Goal: Task Accomplishment & Management: Use online tool/utility

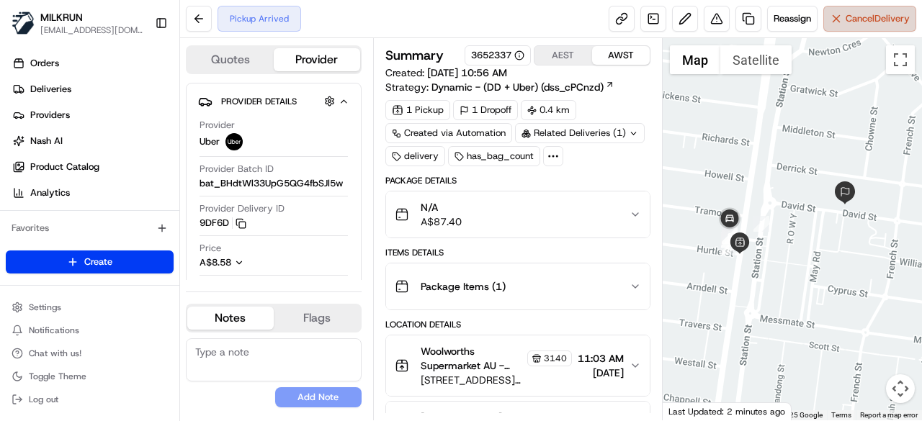
click at [864, 27] on button "Cancel Delivery" at bounding box center [869, 19] width 93 height 26
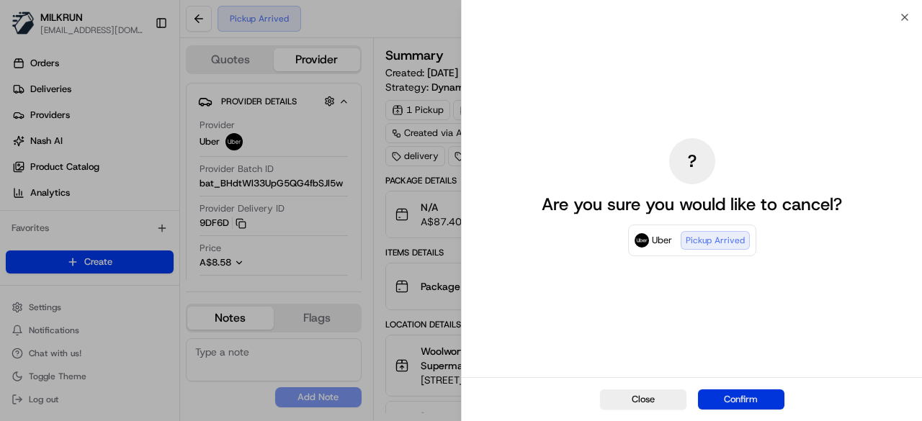
click at [755, 404] on button "Confirm" at bounding box center [741, 400] width 86 height 20
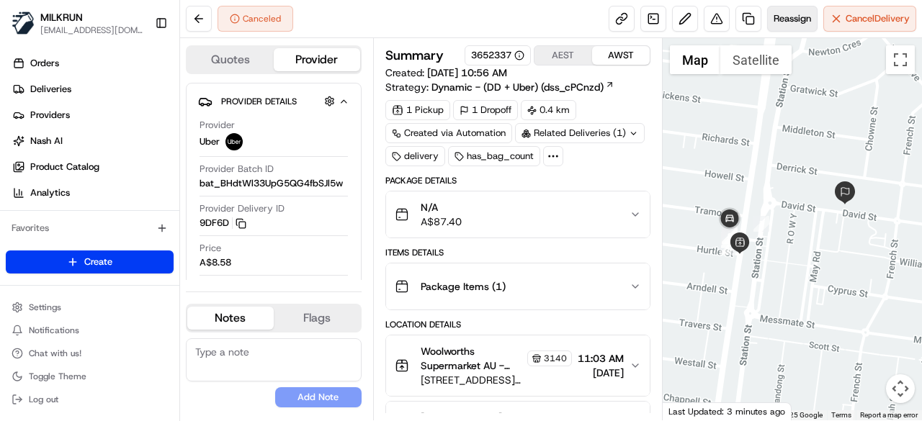
click at [773, 22] on span "Reassign" at bounding box center [791, 18] width 37 height 13
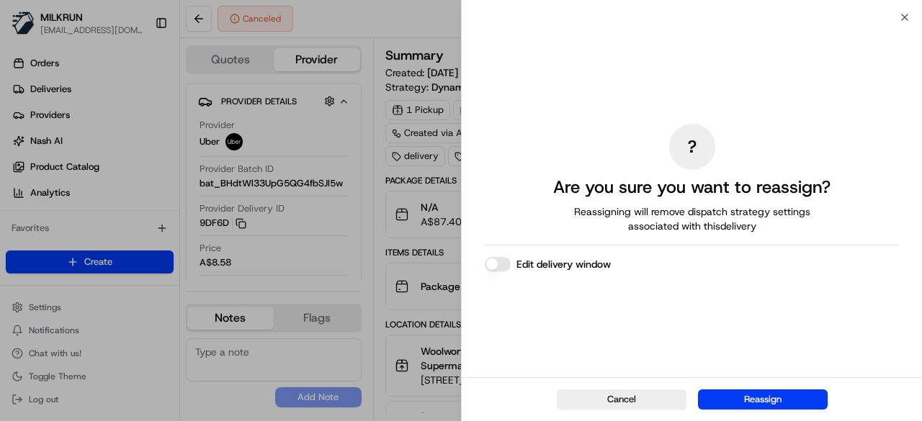
click at [503, 267] on button "Edit delivery window" at bounding box center [498, 264] width 26 height 14
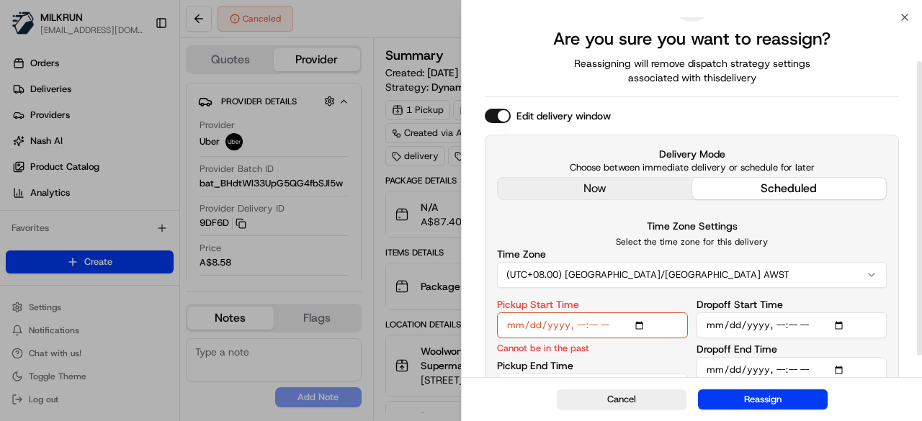
scroll to position [81, 0]
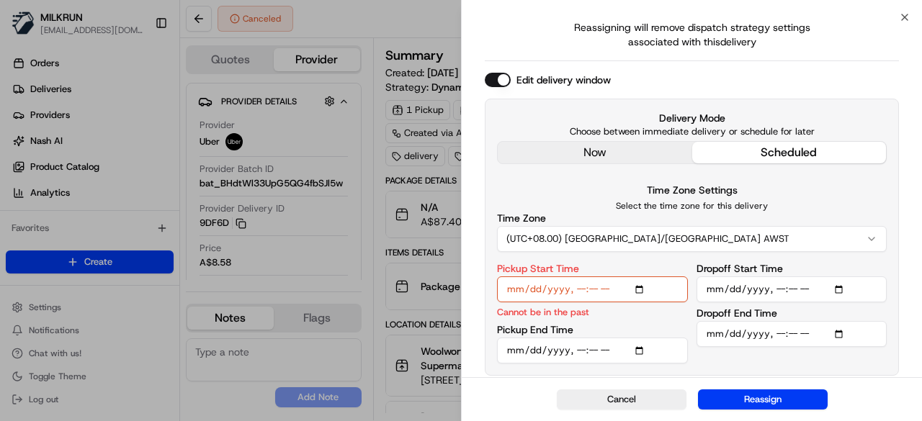
click at [636, 287] on input "Pickup Start Time" at bounding box center [592, 289] width 191 height 26
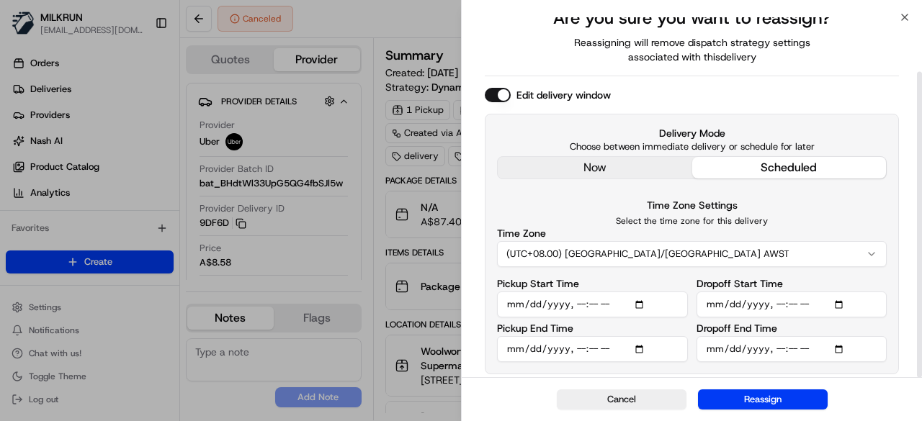
scroll to position [65, 0]
type input "[DATE]T12:03"
click at [619, 335] on div "Pickup End Time" at bounding box center [592, 343] width 191 height 39
click at [639, 352] on input "Pickup End Time" at bounding box center [592, 350] width 191 height 26
type input "[DATE]T12:08"
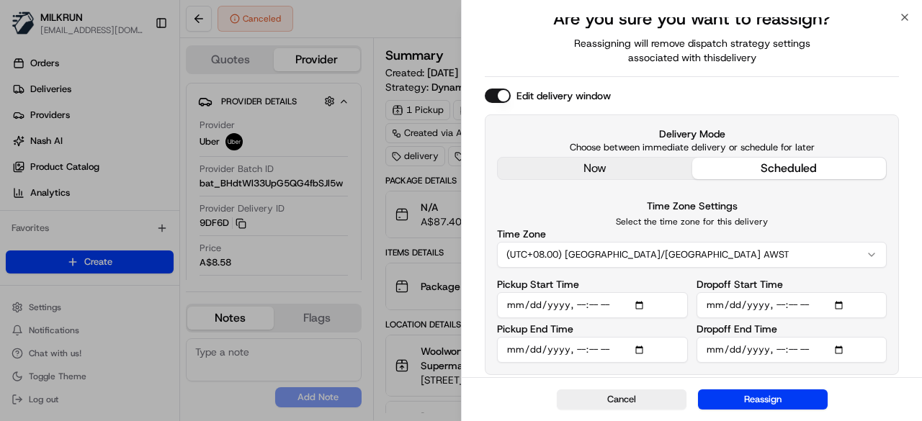
click at [818, 222] on p "Select the time zone for this delivery" at bounding box center [692, 222] width 390 height 12
click at [834, 309] on input "Dropoff Start Time" at bounding box center [791, 305] width 191 height 26
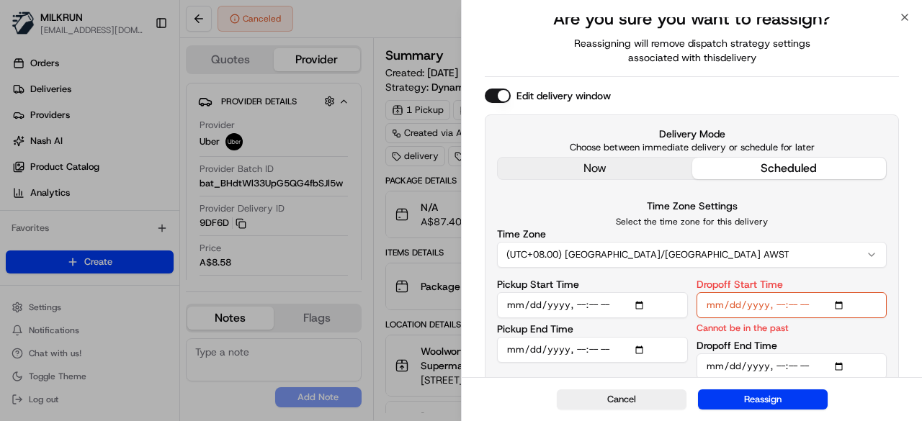
type input "[DATE]T00:38"
click at [822, 349] on div "Dropoff End Time" at bounding box center [791, 360] width 191 height 39
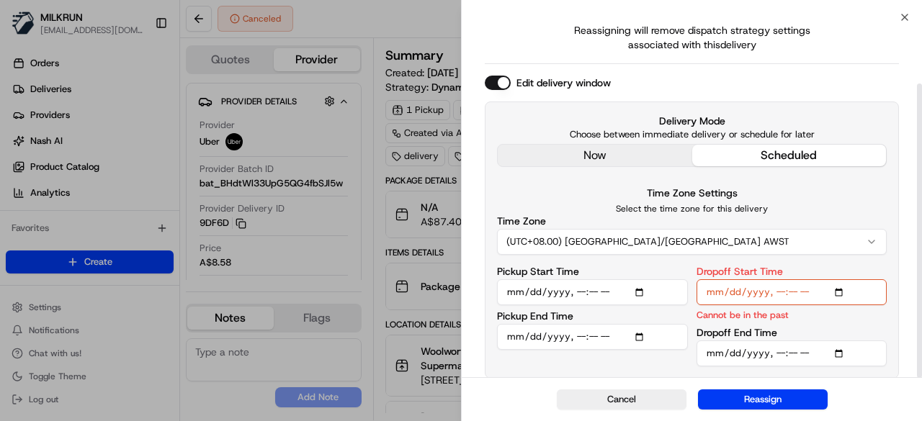
scroll to position [81, 0]
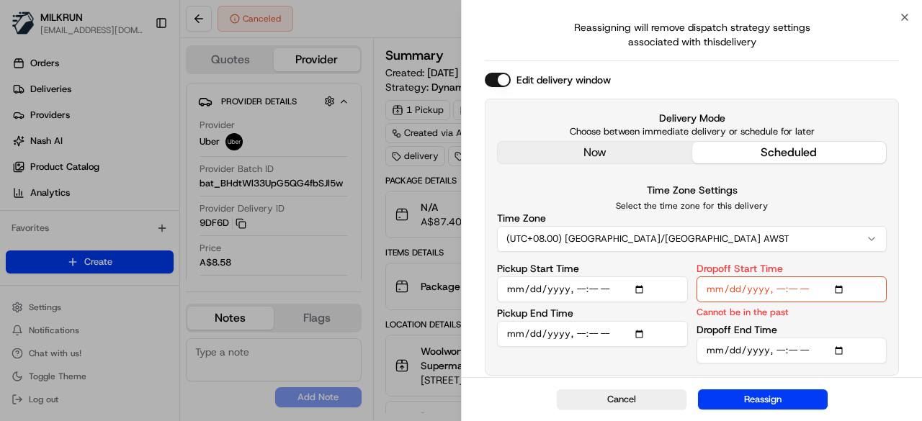
click at [844, 355] on input "Dropoff End Time" at bounding box center [791, 351] width 191 height 26
type input "[DATE]T12:43"
click at [820, 387] on div "Cancel Reassign" at bounding box center [692, 399] width 460 height 44
click at [841, 287] on input "Dropoff Start Time" at bounding box center [791, 289] width 191 height 26
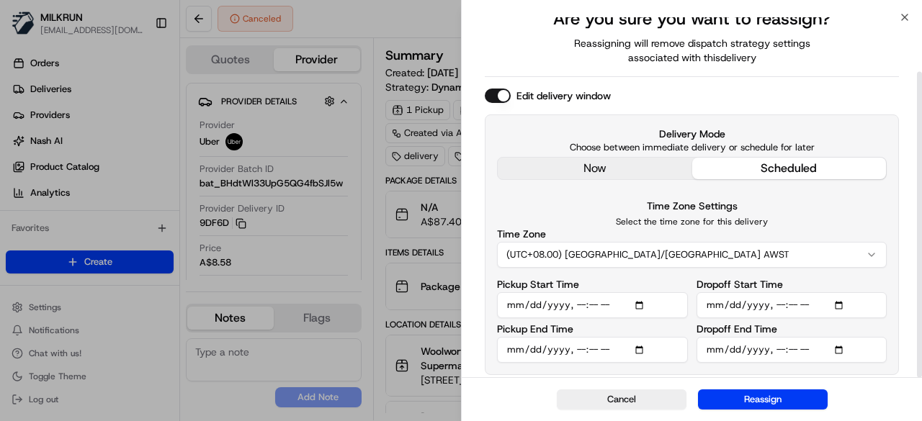
type input "[DATE]T12:38"
click at [567, 209] on div "Time Zone Settings Select the time zone for this delivery Time Zone (UTC+08.00)…" at bounding box center [692, 232] width 390 height 71
click at [759, 401] on button "Reassign" at bounding box center [763, 400] width 130 height 20
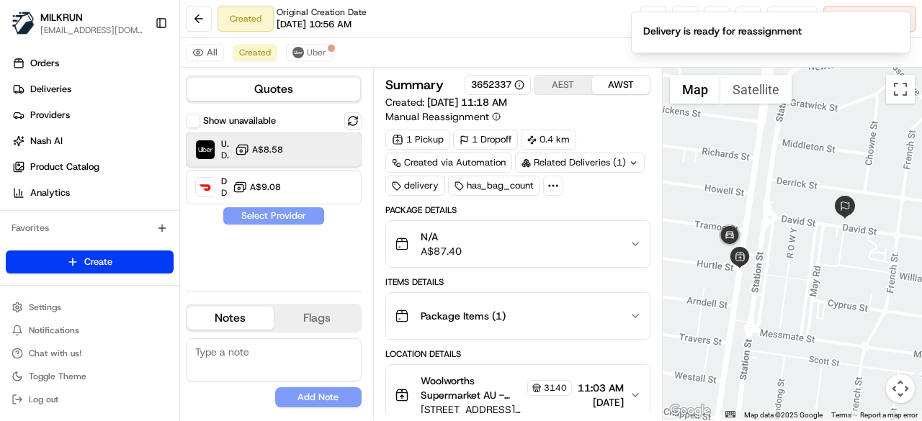
click at [323, 141] on div at bounding box center [323, 149] width 17 height 17
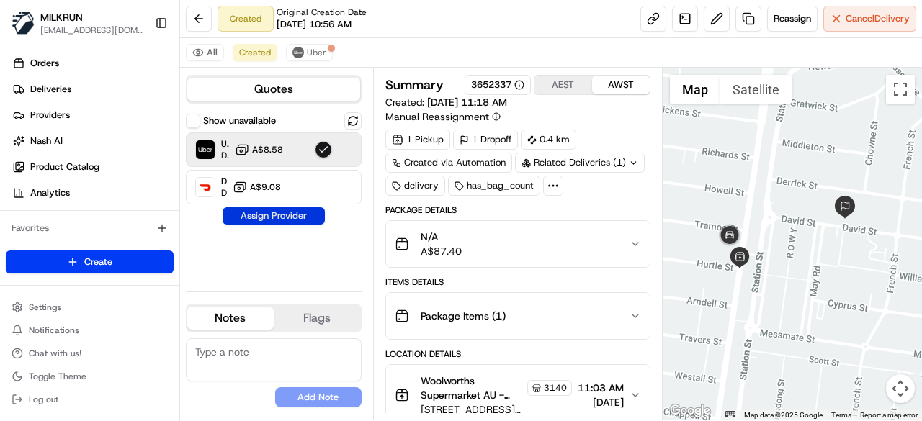
click at [297, 215] on button "Assign Provider" at bounding box center [273, 215] width 102 height 17
